Goal: Information Seeking & Learning: Compare options

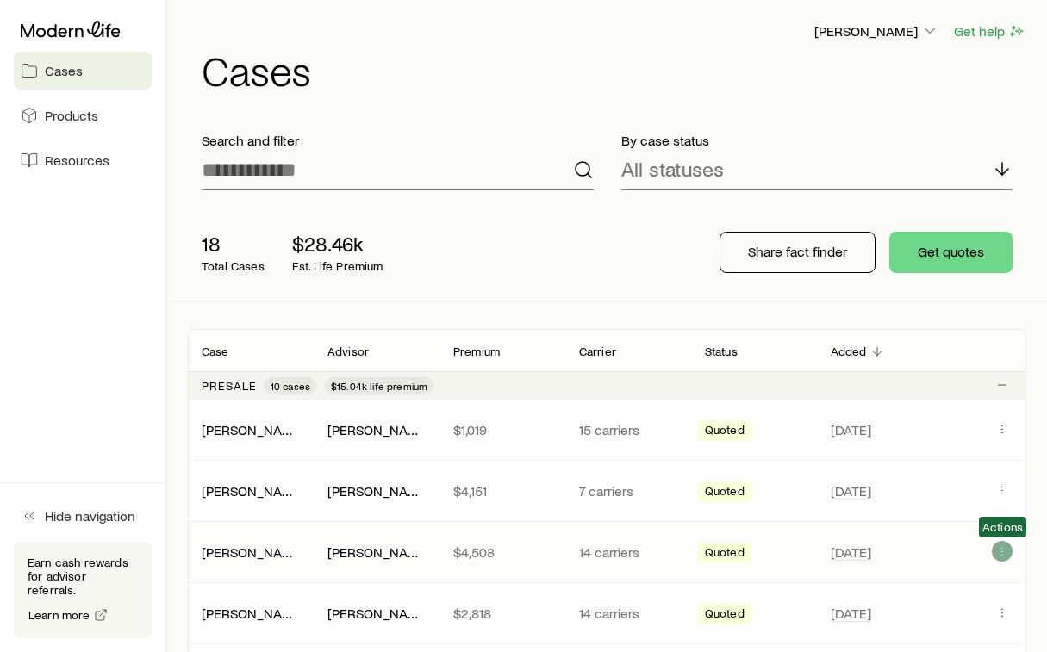
click at [1008, 554] on icon "Client cases" at bounding box center [1002, 552] width 14 height 14
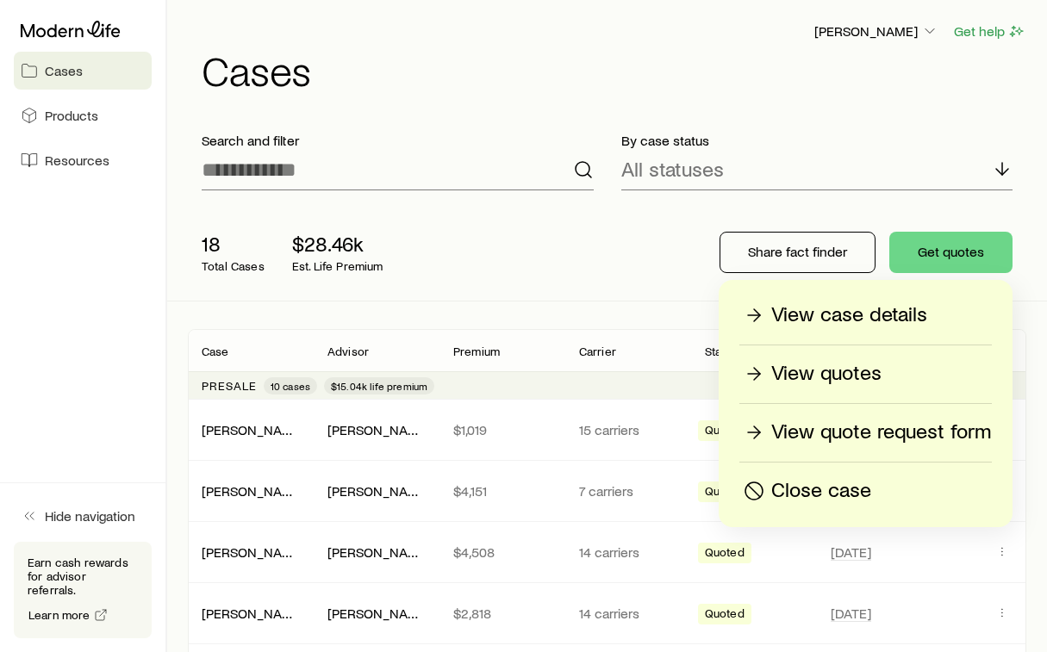
click at [853, 367] on p "View quotes" at bounding box center [826, 374] width 110 height 28
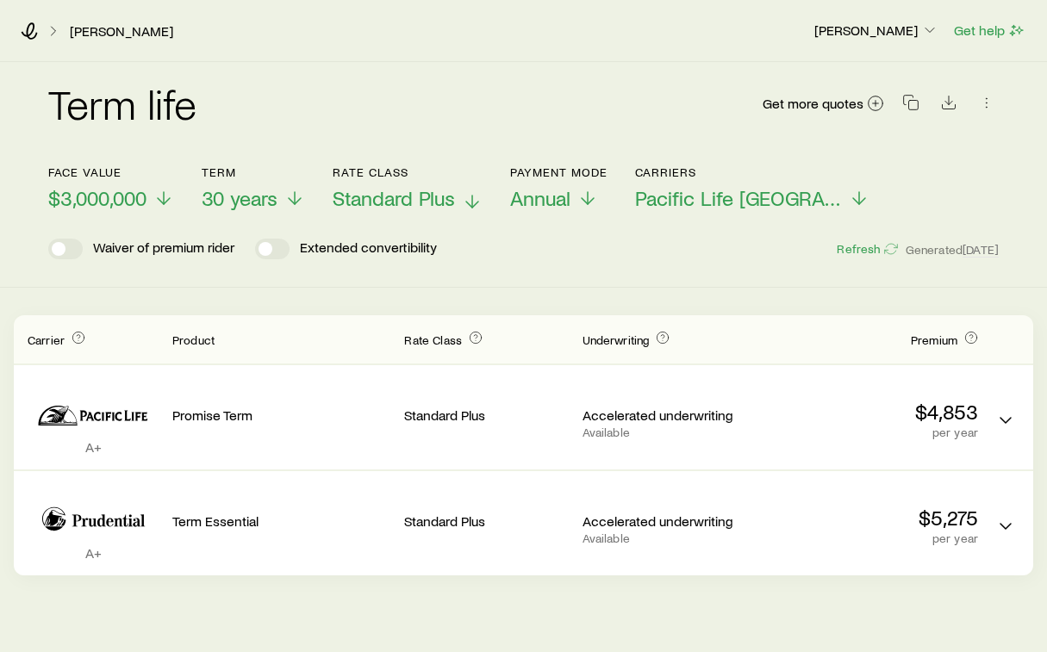
click at [376, 196] on span "Standard Plus" at bounding box center [394, 198] width 122 height 24
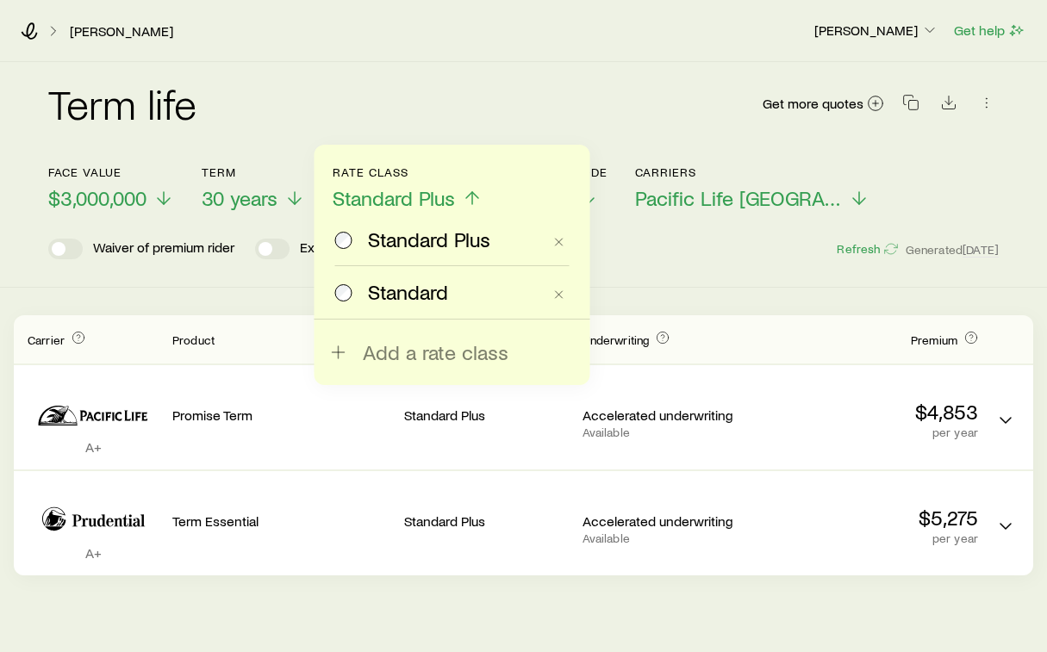
click at [379, 284] on span "Standard" at bounding box center [408, 292] width 80 height 24
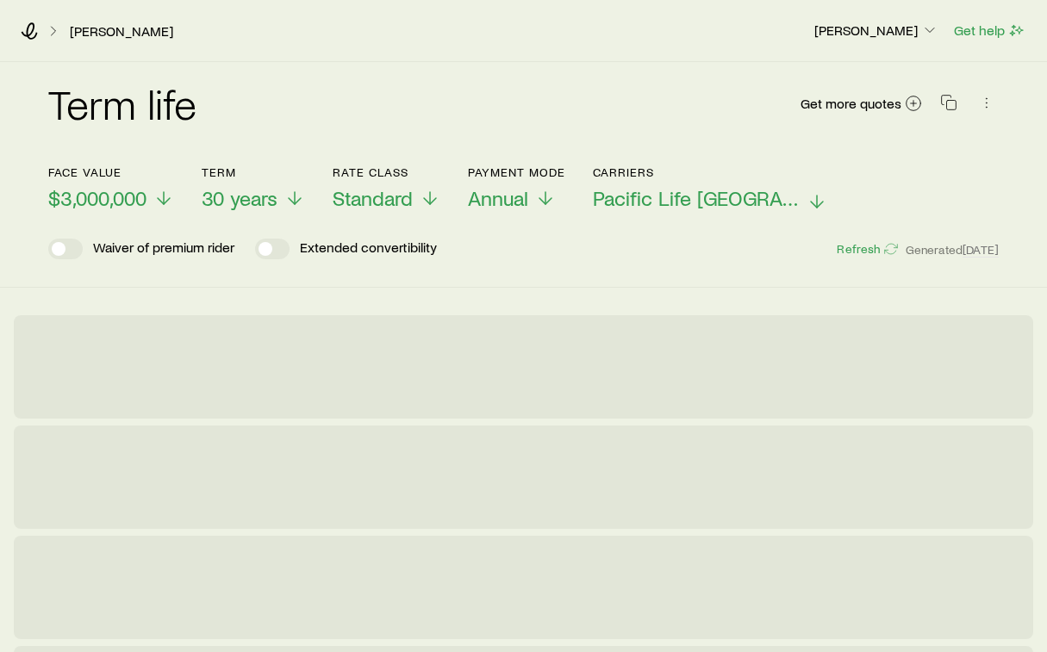
click at [722, 178] on p "Carriers" at bounding box center [710, 172] width 234 height 14
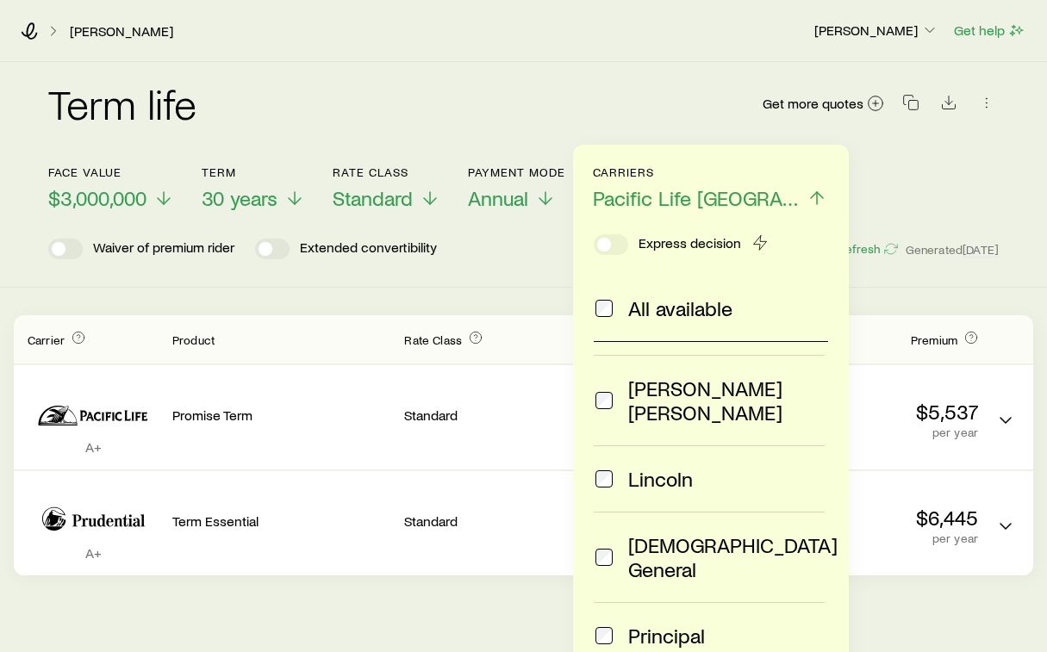
scroll to position [122, 0]
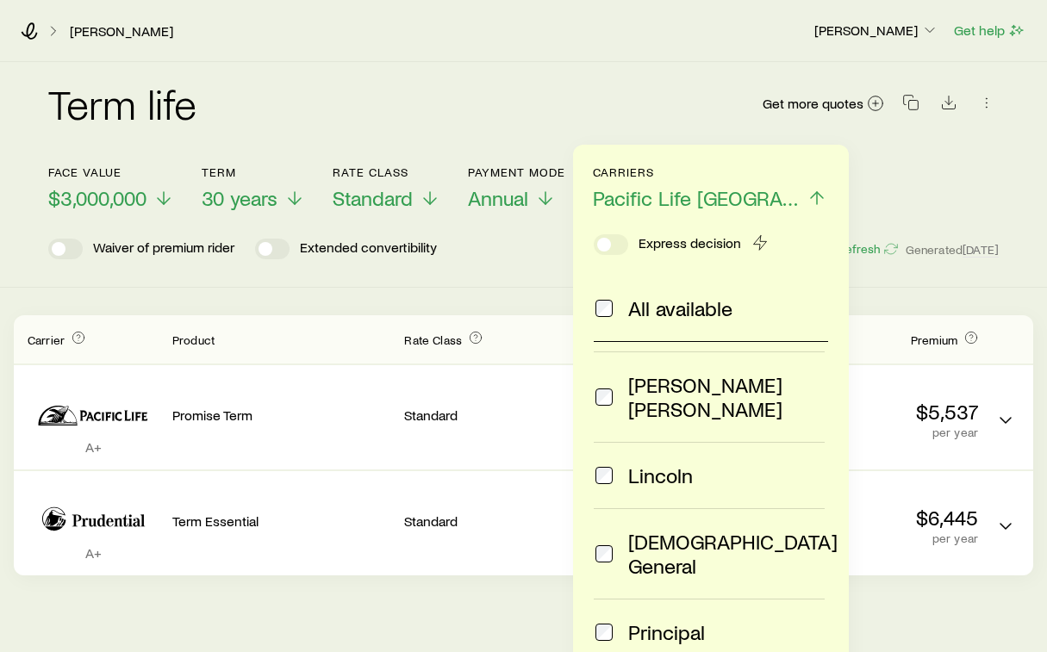
click at [657, 464] on span "Lincoln" at bounding box center [660, 476] width 65 height 24
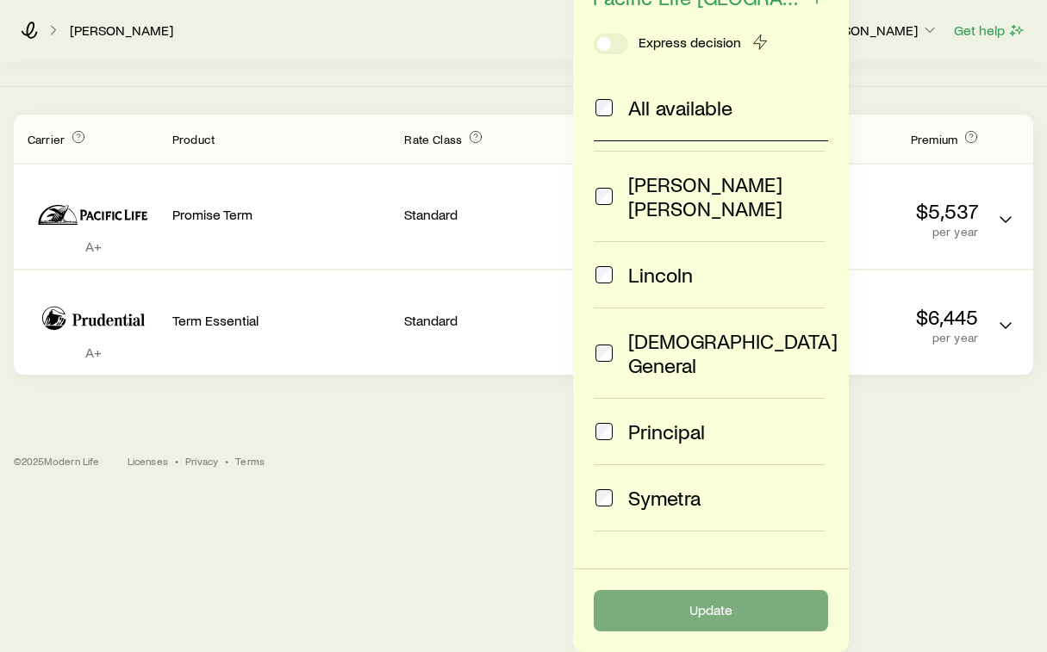
click at [776, 608] on button "Update" at bounding box center [711, 610] width 234 height 41
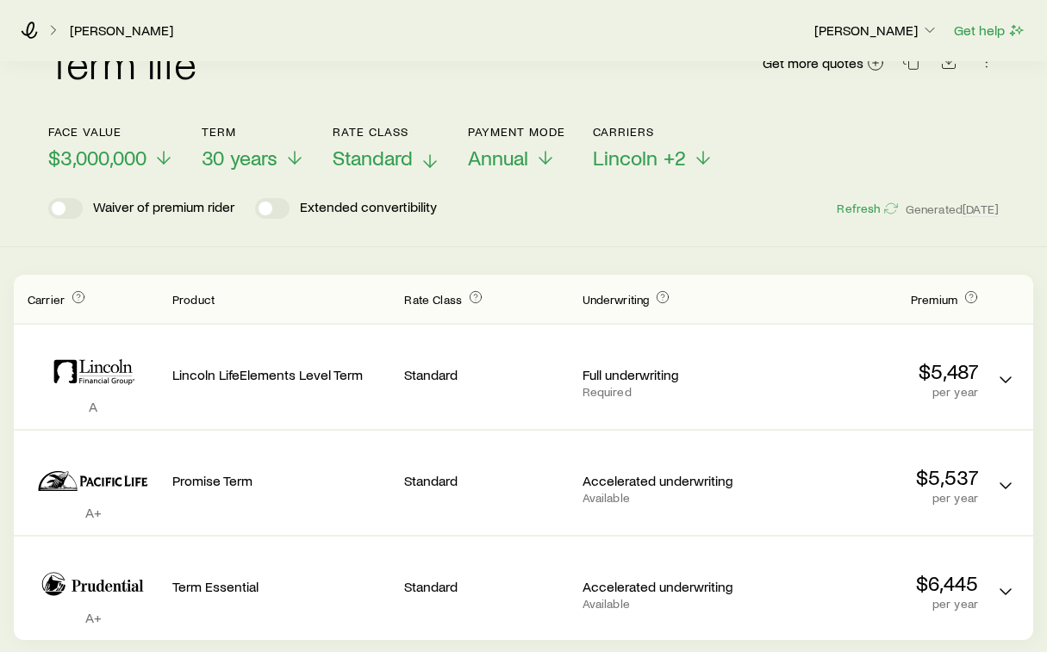
click at [386, 152] on span "Standard" at bounding box center [373, 158] width 80 height 24
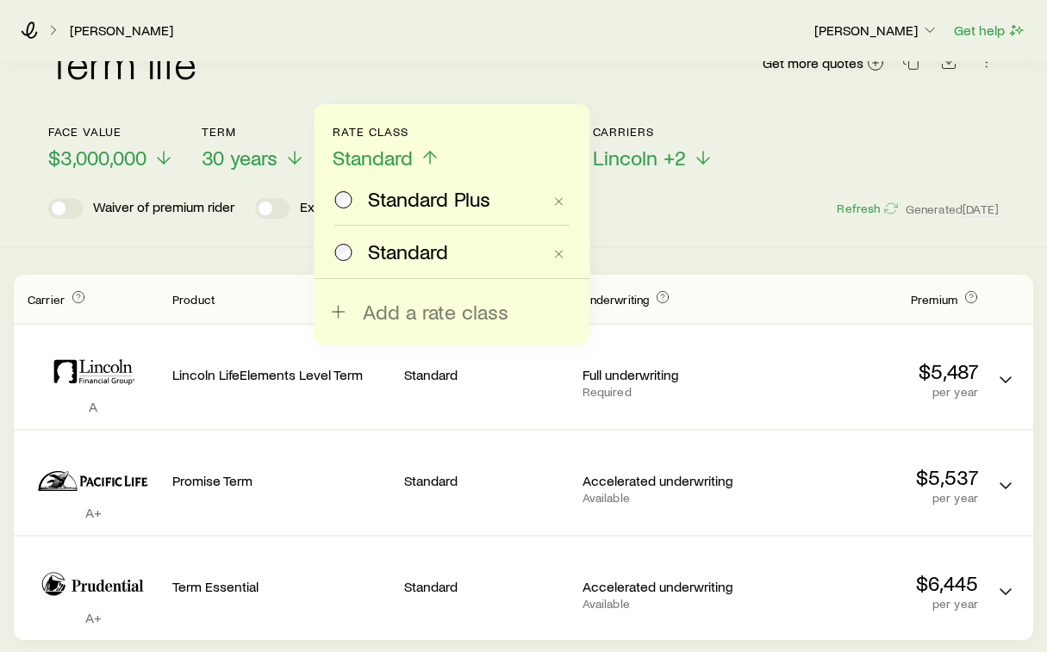
click at [386, 202] on span "Standard Plus" at bounding box center [429, 199] width 122 height 24
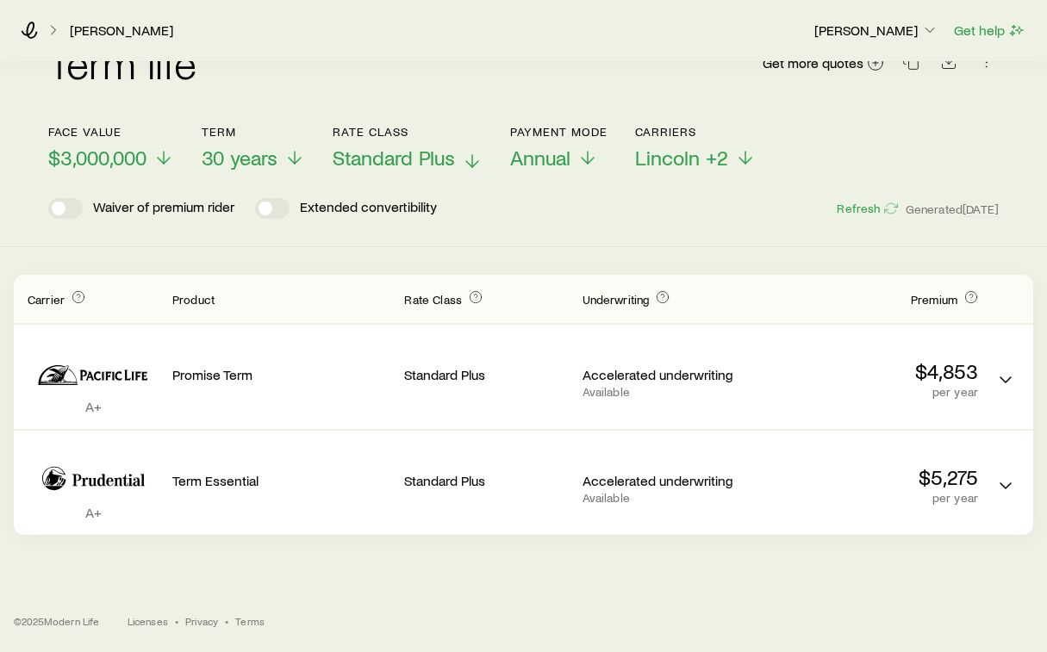
click at [401, 153] on span "Standard Plus" at bounding box center [394, 158] width 122 height 24
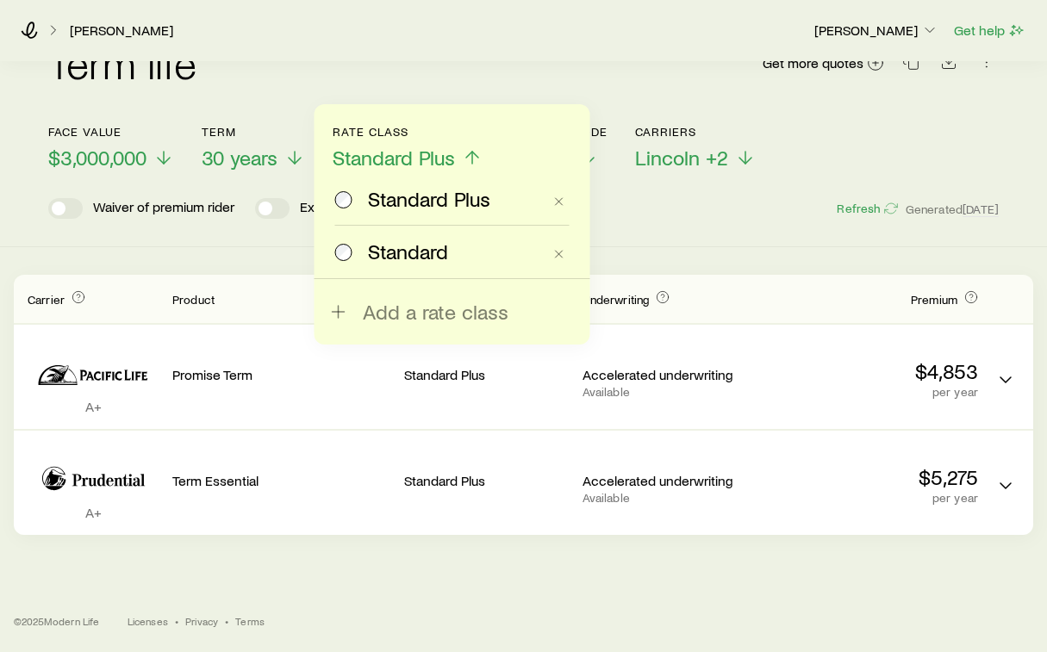
click at [395, 251] on span "Standard" at bounding box center [408, 252] width 80 height 24
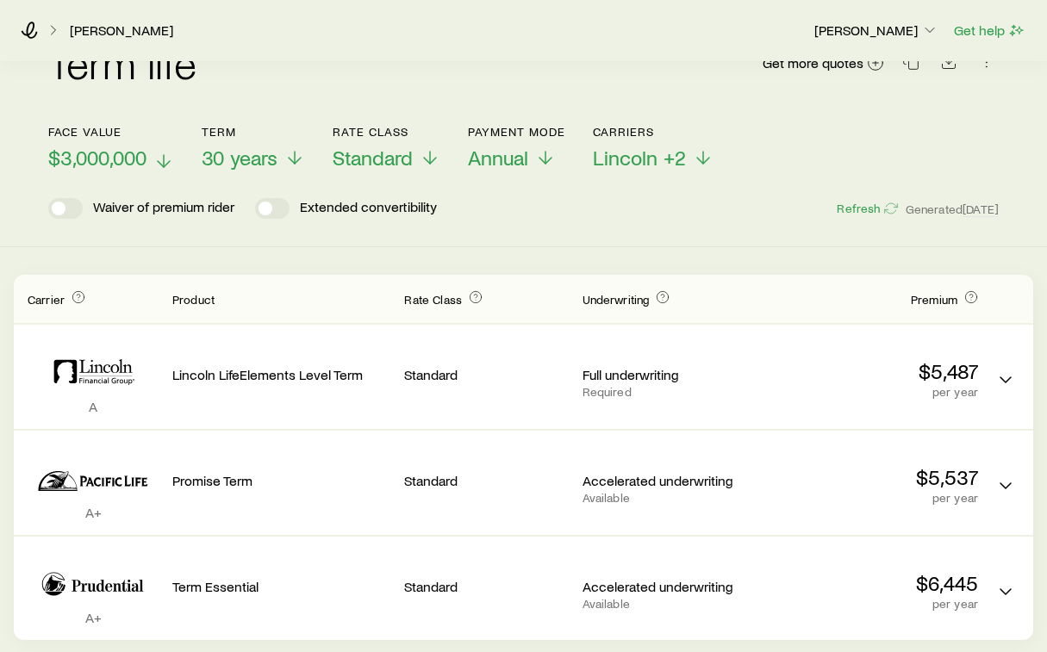
click at [97, 162] on span "$3,000,000" at bounding box center [97, 158] width 98 height 24
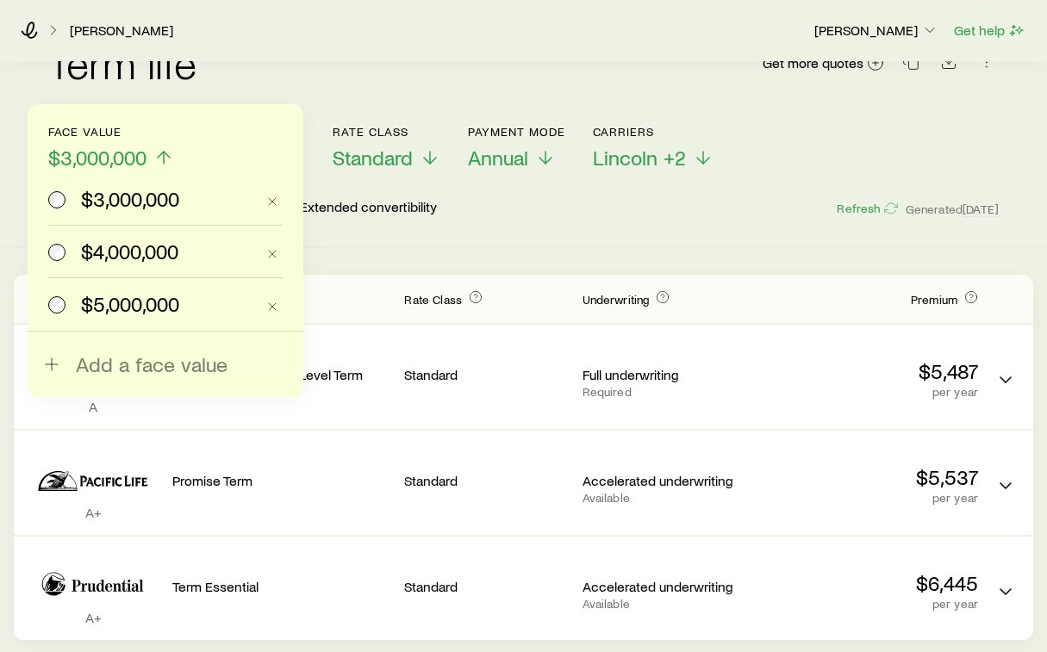
click at [97, 249] on span "$4,000,000" at bounding box center [129, 252] width 97 height 24
